Goal: Task Accomplishment & Management: Manage account settings

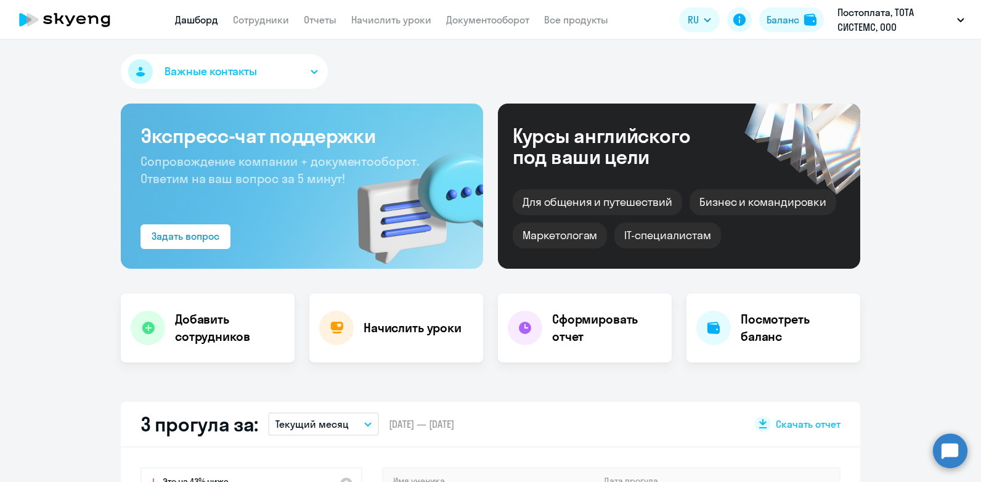
select select "30"
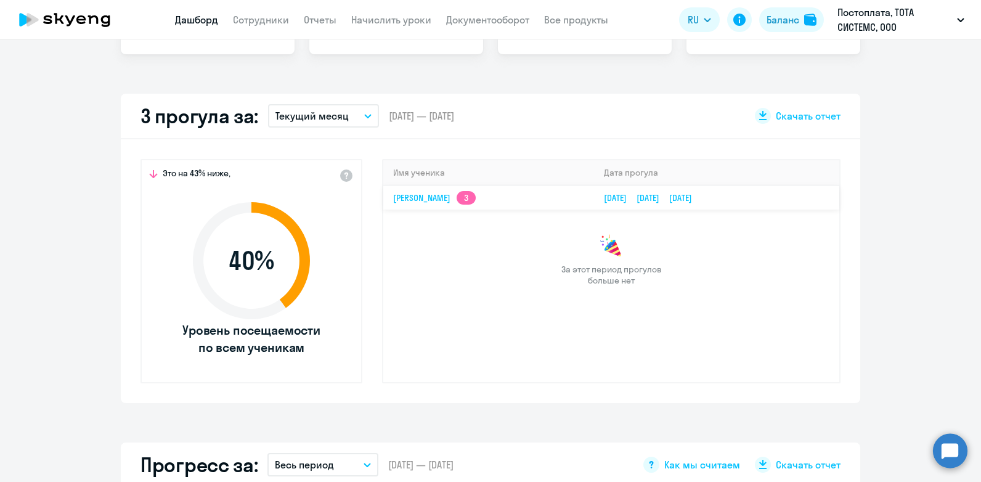
click at [476, 197] on app-skyeng-badge "3" at bounding box center [466, 198] width 19 height 14
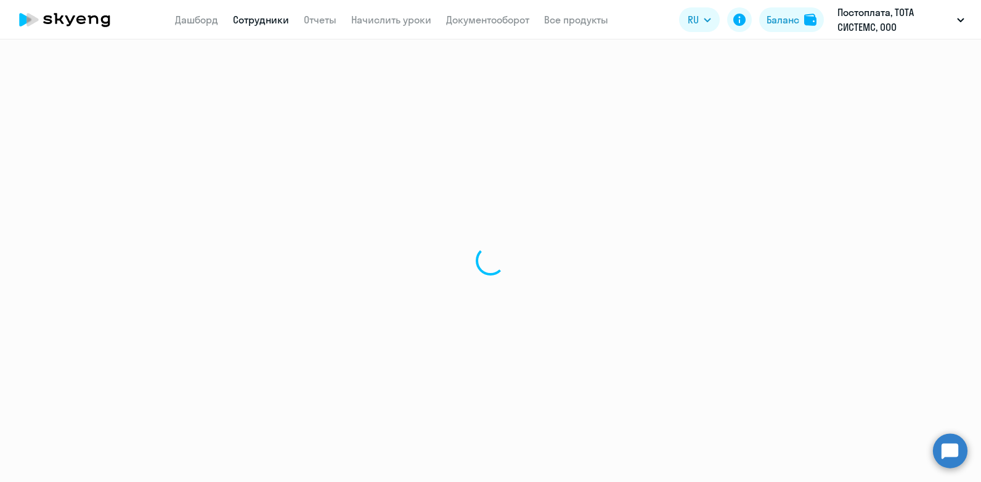
select select "english"
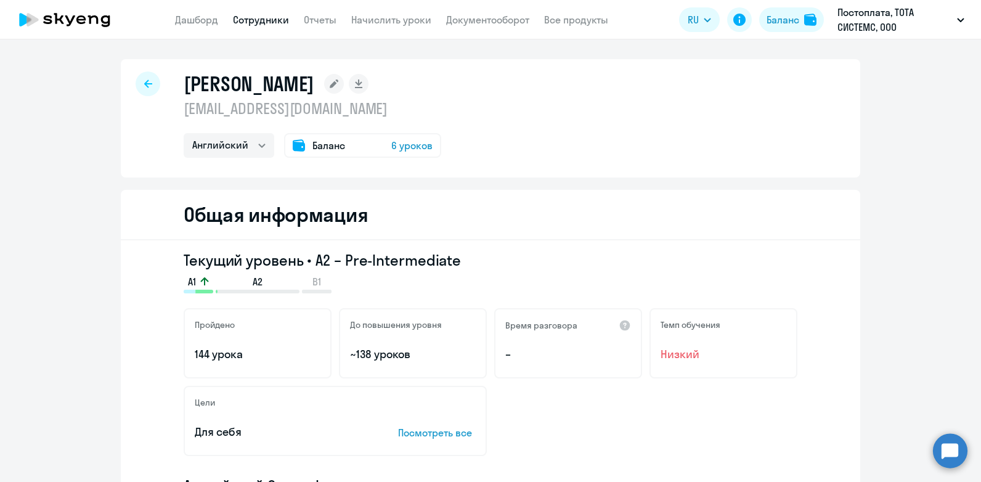
click at [424, 144] on span "6 уроков" at bounding box center [411, 145] width 41 height 15
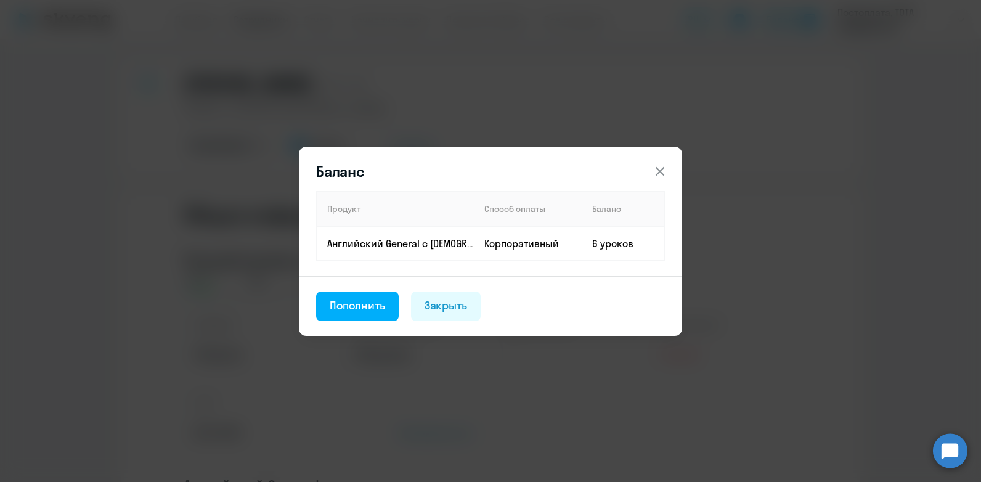
click at [657, 169] on icon at bounding box center [660, 171] width 15 height 15
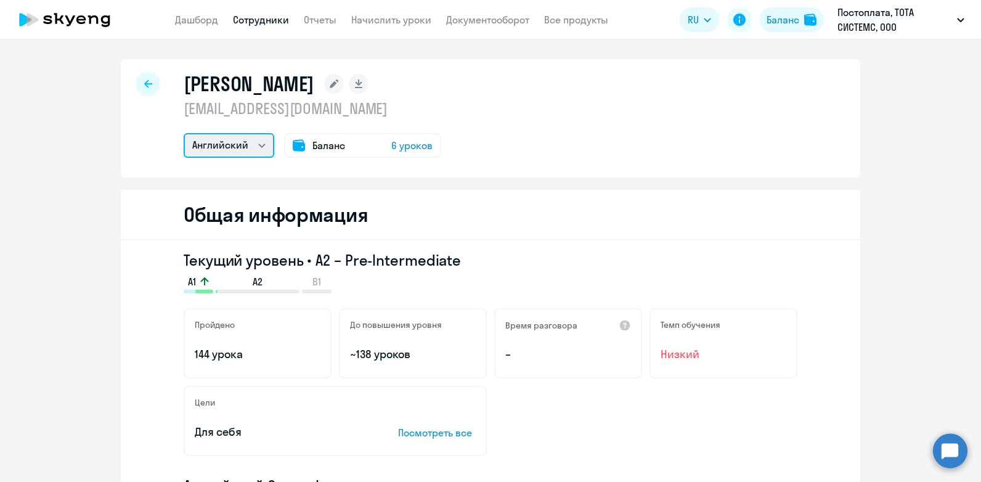
click at [237, 143] on select "Английский" at bounding box center [229, 145] width 91 height 25
click at [380, 22] on link "Начислить уроки" at bounding box center [391, 20] width 80 height 12
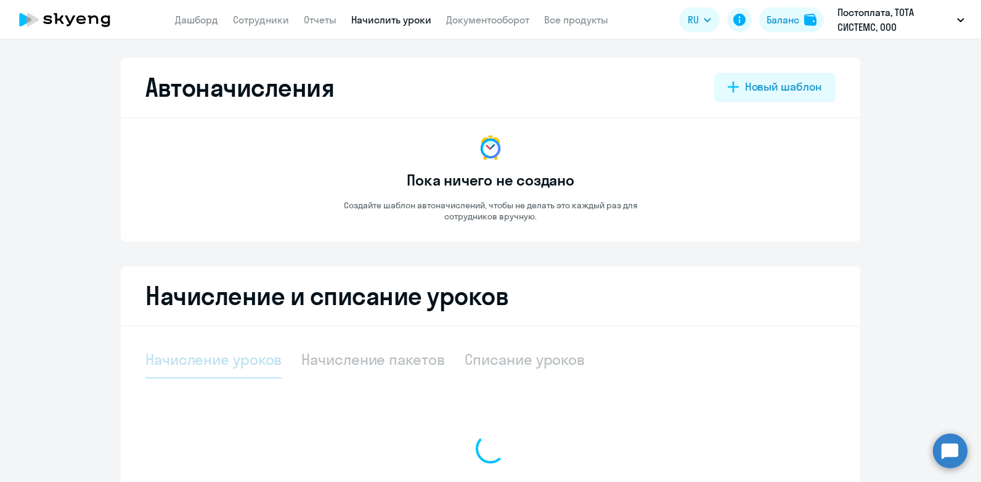
select select "10"
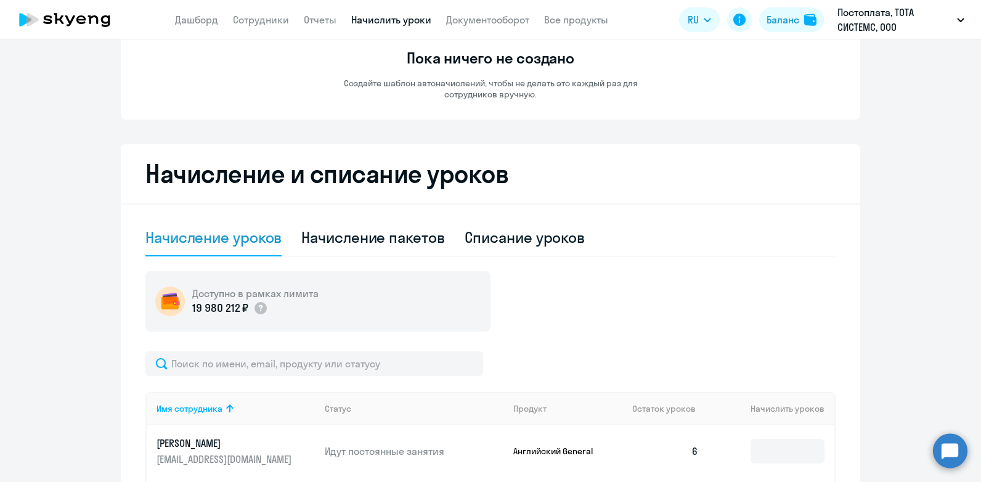
scroll to position [246, 0]
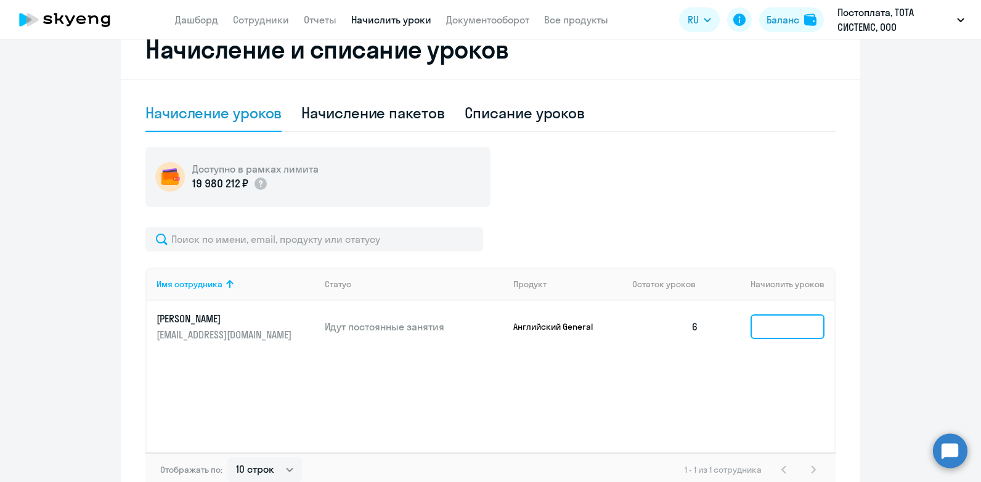
drag, startPoint x: 773, startPoint y: 333, endPoint x: 783, endPoint y: 331, distance: 10.6
click at [776, 333] on input at bounding box center [788, 326] width 74 height 25
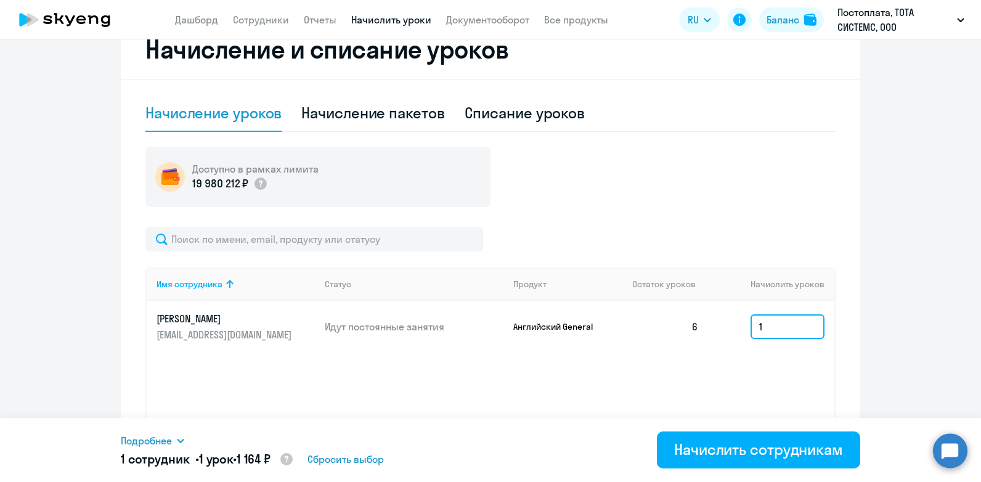
type input "1"
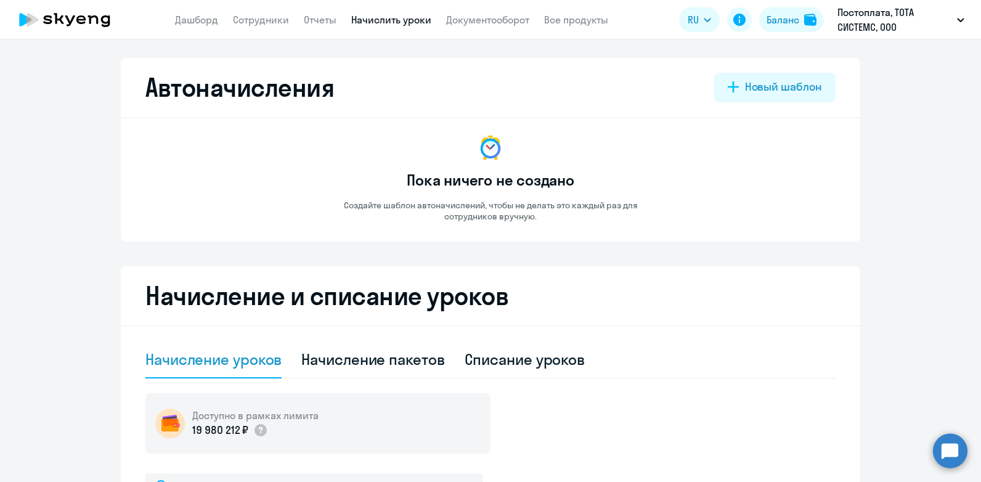
select select "10"
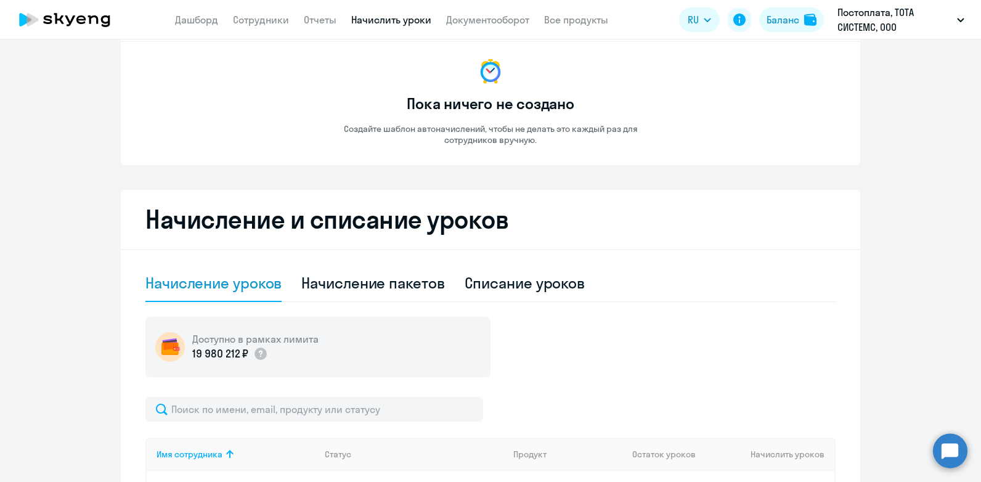
scroll to position [74, 0]
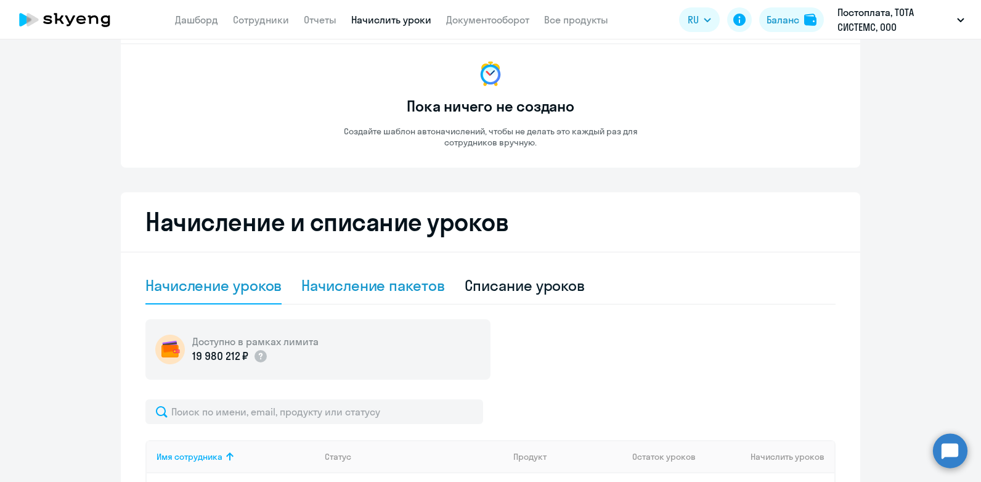
click at [362, 281] on div "Начисление пакетов" at bounding box center [372, 285] width 143 height 20
select select "10"
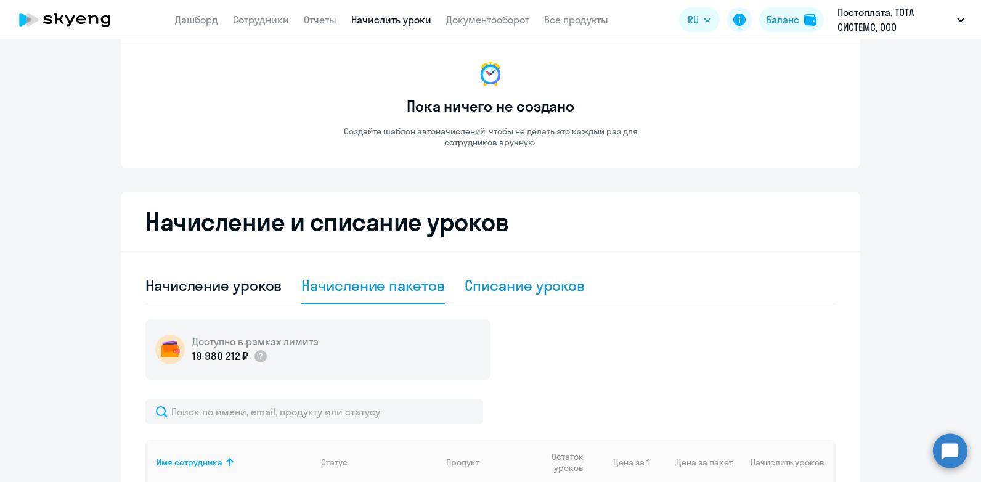
click at [523, 287] on div "Списание уроков" at bounding box center [525, 285] width 121 height 20
select select "10"
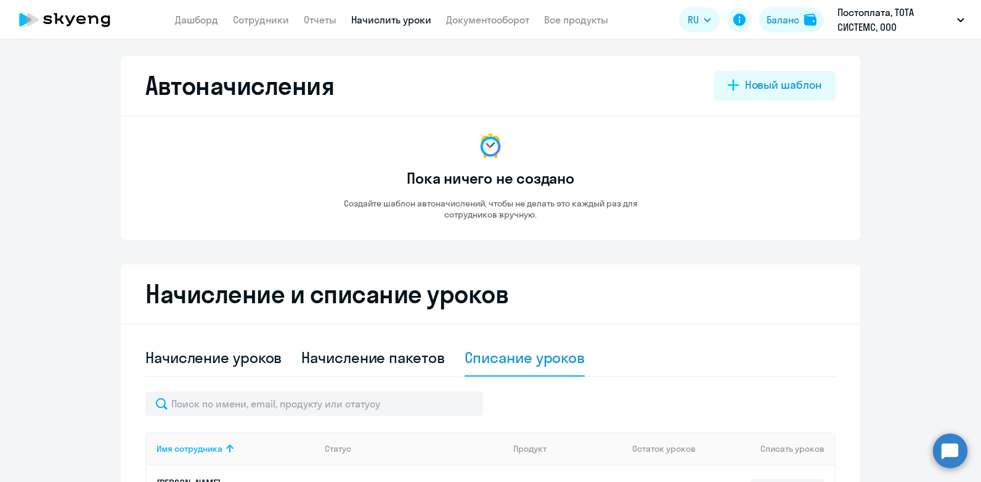
scroll to position [0, 0]
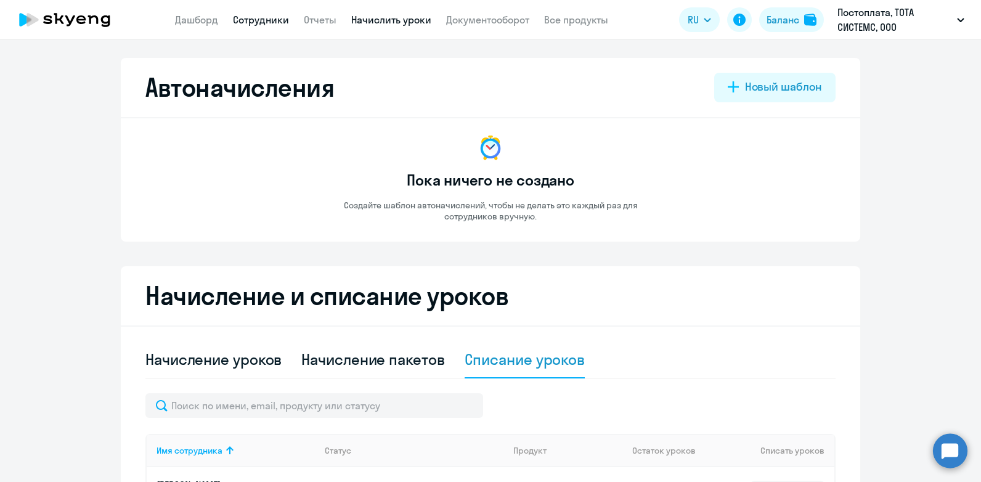
click at [264, 21] on link "Сотрудники" at bounding box center [261, 20] width 56 height 12
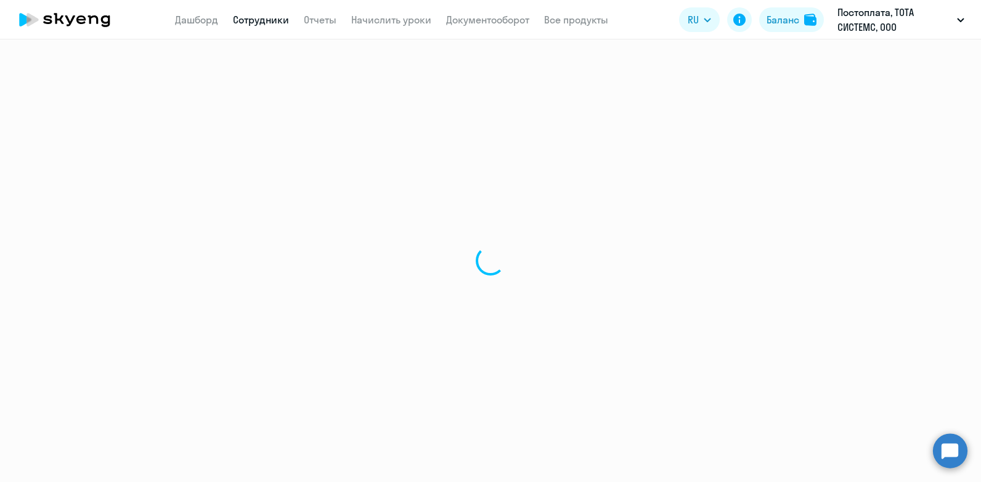
select select "30"
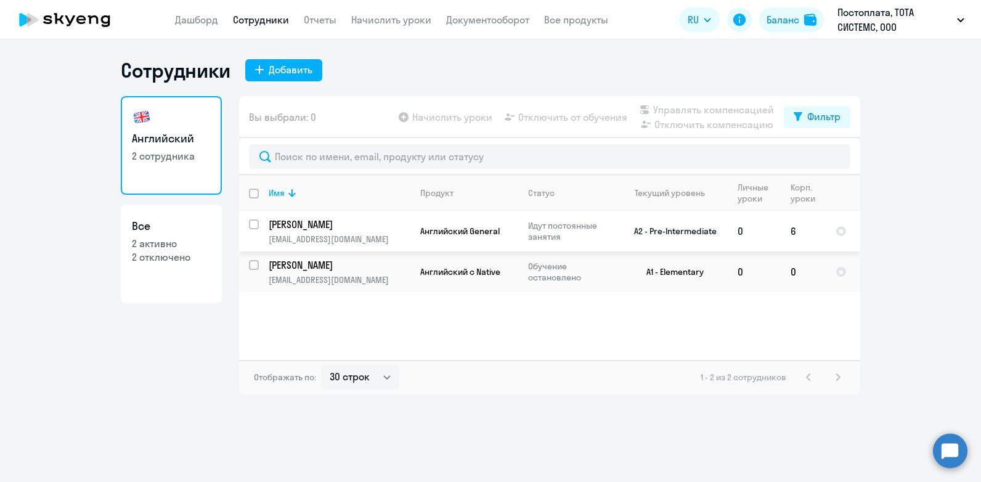
click at [322, 221] on p "[PERSON_NAME]" at bounding box center [338, 225] width 139 height 14
select select "english"
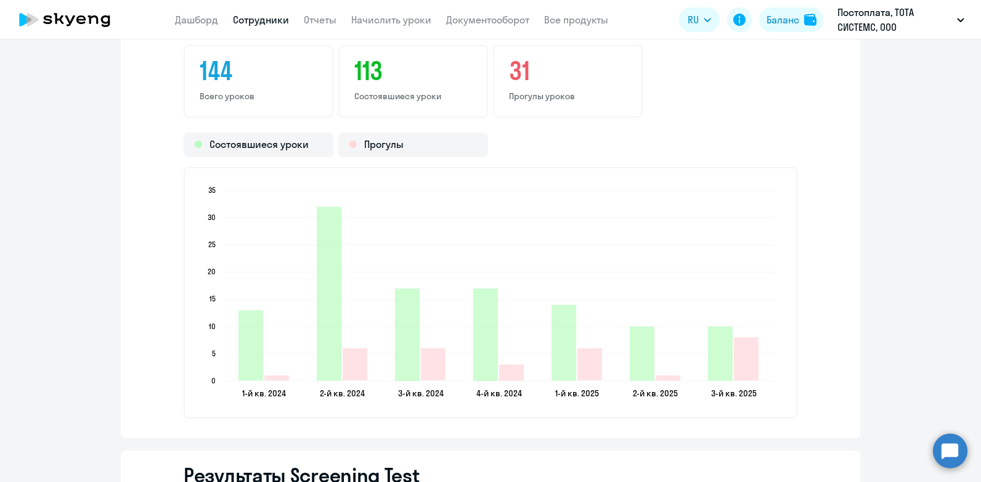
scroll to position [1787, 0]
